Goal: Navigation & Orientation: Find specific page/section

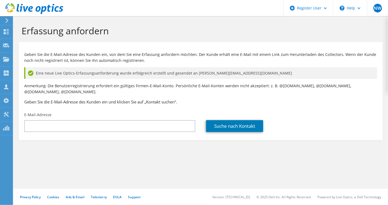
click at [30, 7] on use at bounding box center [34, 8] width 58 height 11
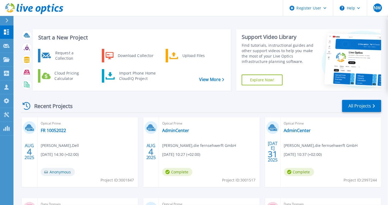
click at [25, 7] on icon at bounding box center [34, 8] width 58 height 11
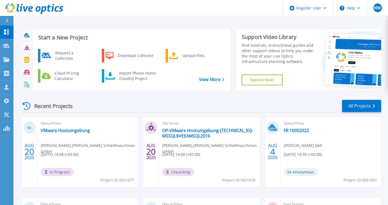
click at [135, 103] on div "Recent Projects All Projects" at bounding box center [201, 105] width 361 height 13
